Goal: Information Seeking & Learning: Learn about a topic

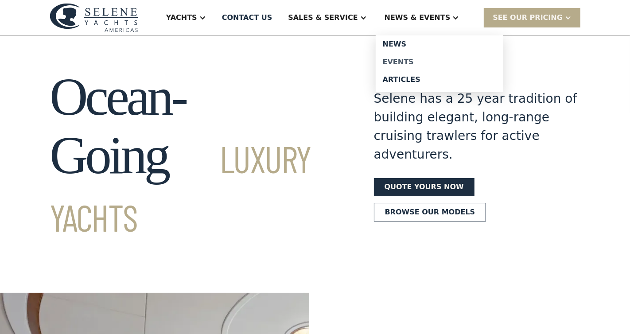
click at [410, 59] on div "Events" at bounding box center [440, 62] width 114 height 7
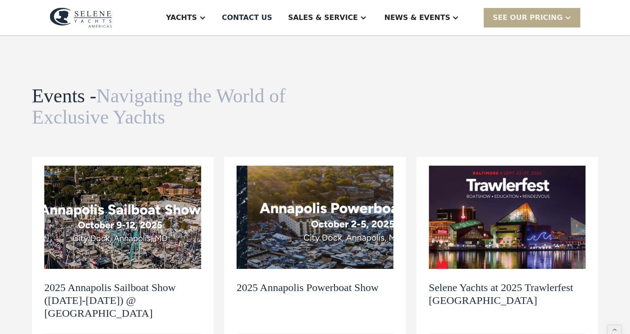
click at [139, 211] on img at bounding box center [122, 218] width 157 height 104
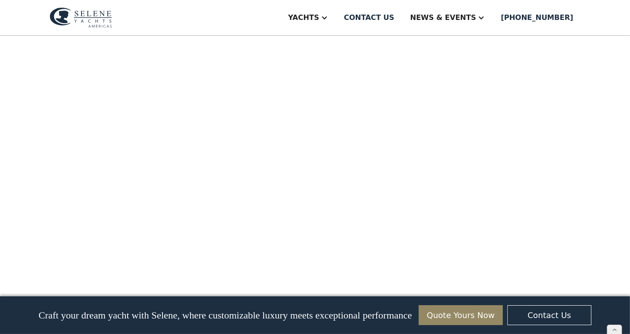
scroll to position [651, 0]
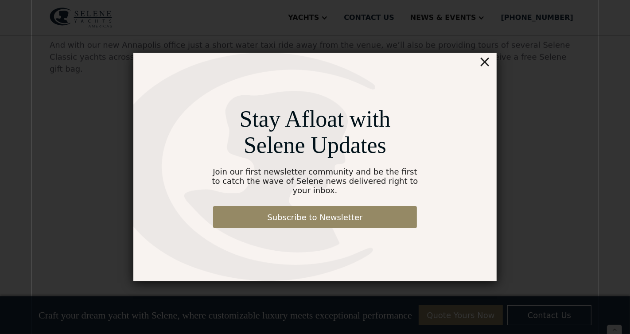
click at [489, 67] on div "×" at bounding box center [485, 62] width 13 height 18
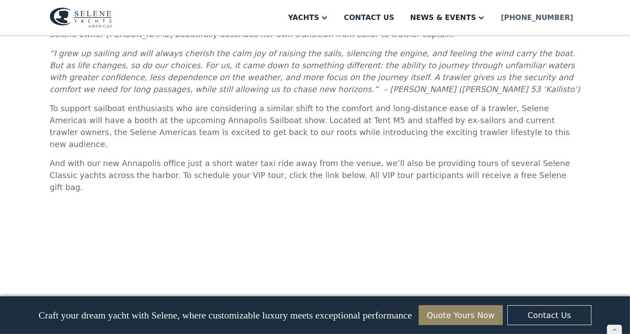
scroll to position [519, 0]
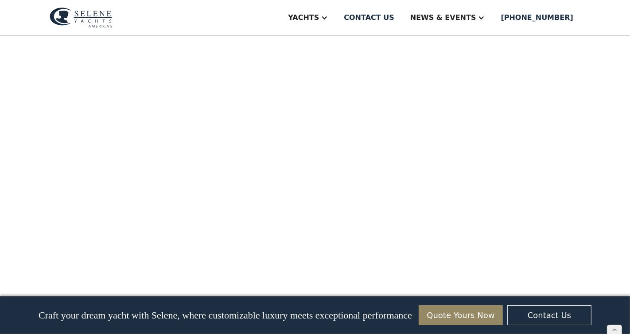
scroll to position [706, 0]
